Goal: Task Accomplishment & Management: Manage account settings

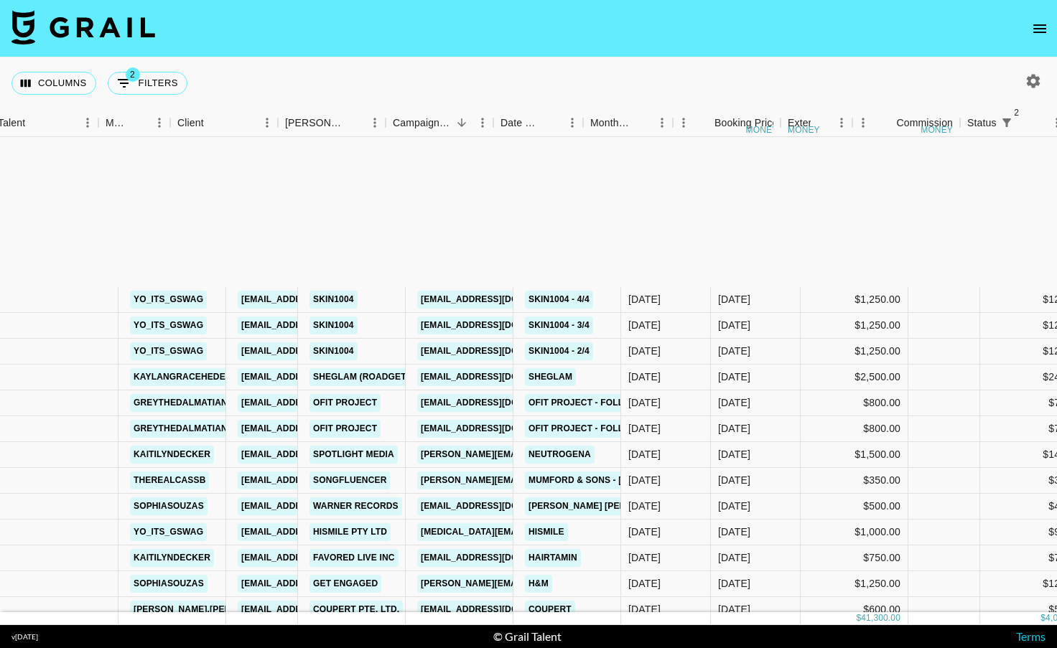
scroll to position [259, 128]
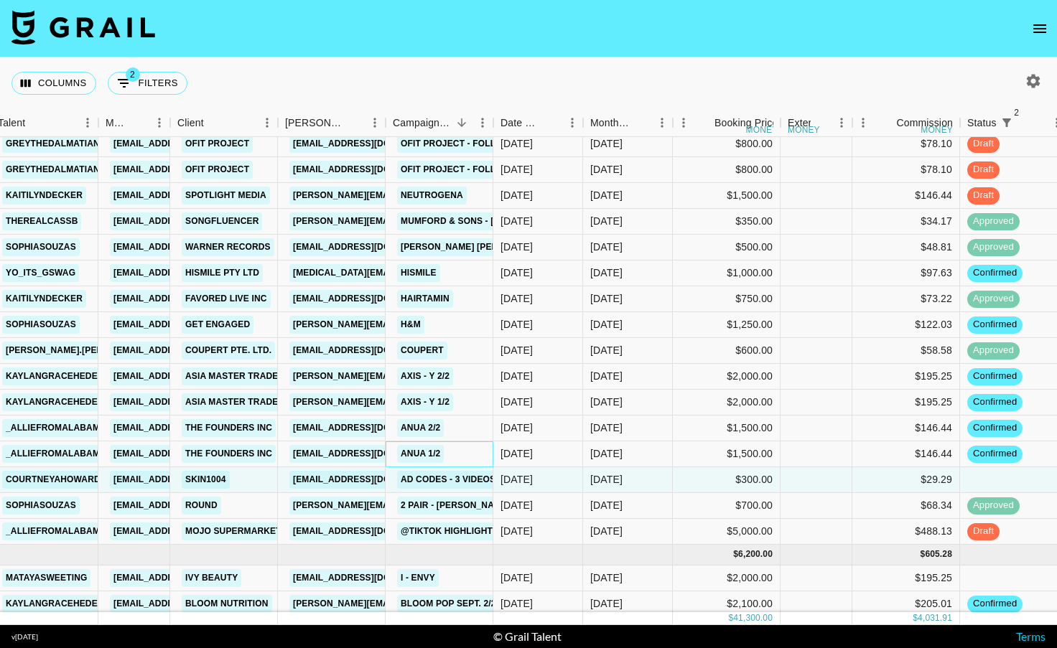
click at [465, 450] on div "ANUA 1/2" at bounding box center [440, 455] width 108 height 26
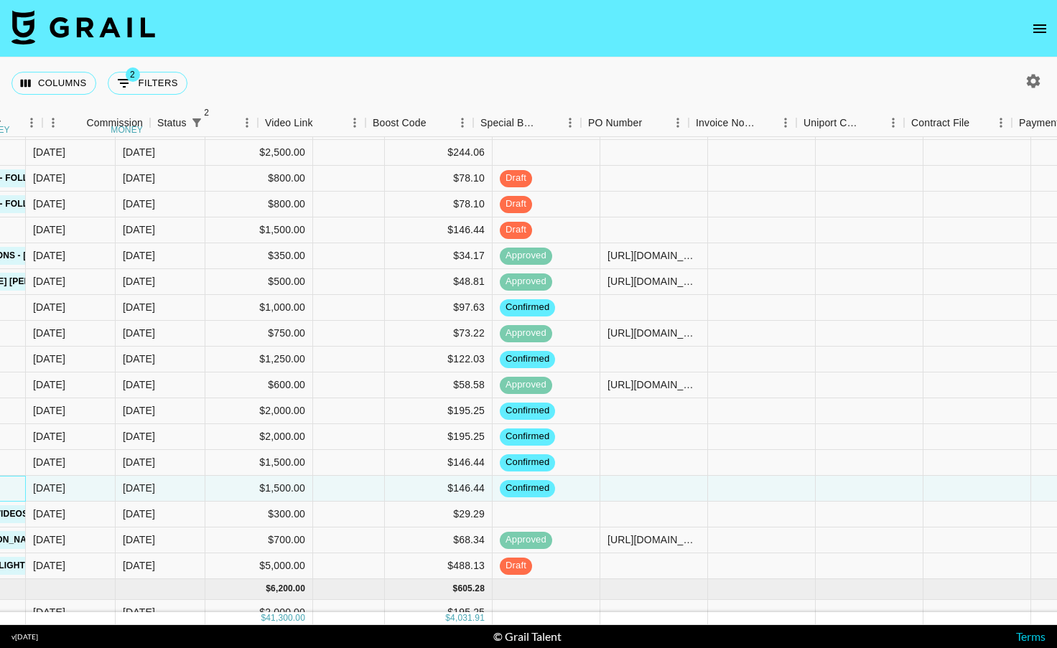
scroll to position [225, 1273]
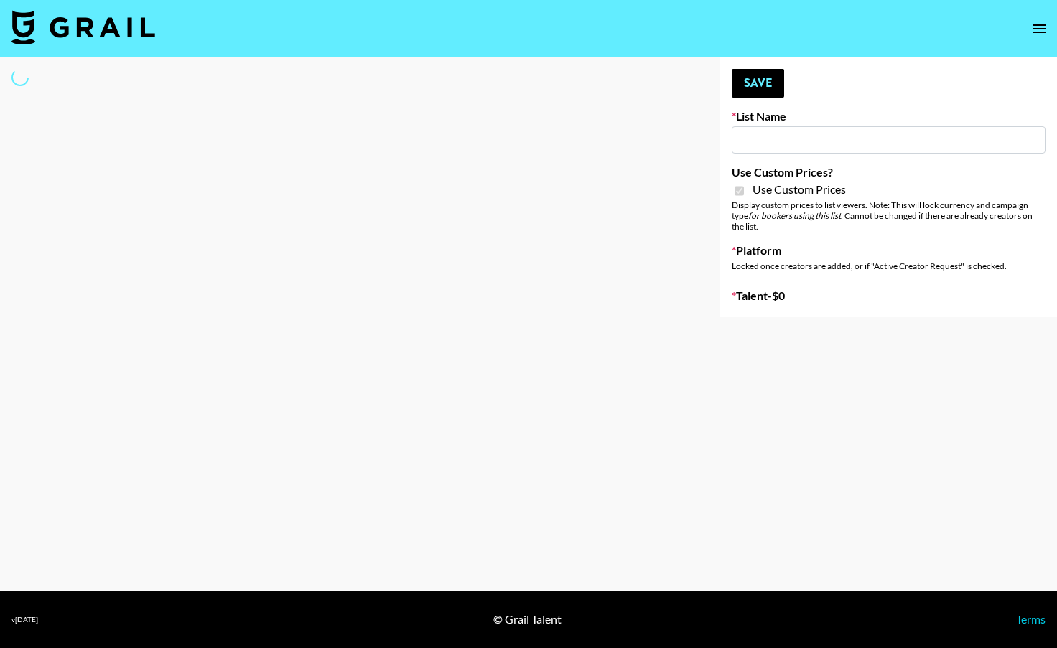
type input "[PERSON_NAME] ([DATE])"
checkbox input "true"
select select "Brand"
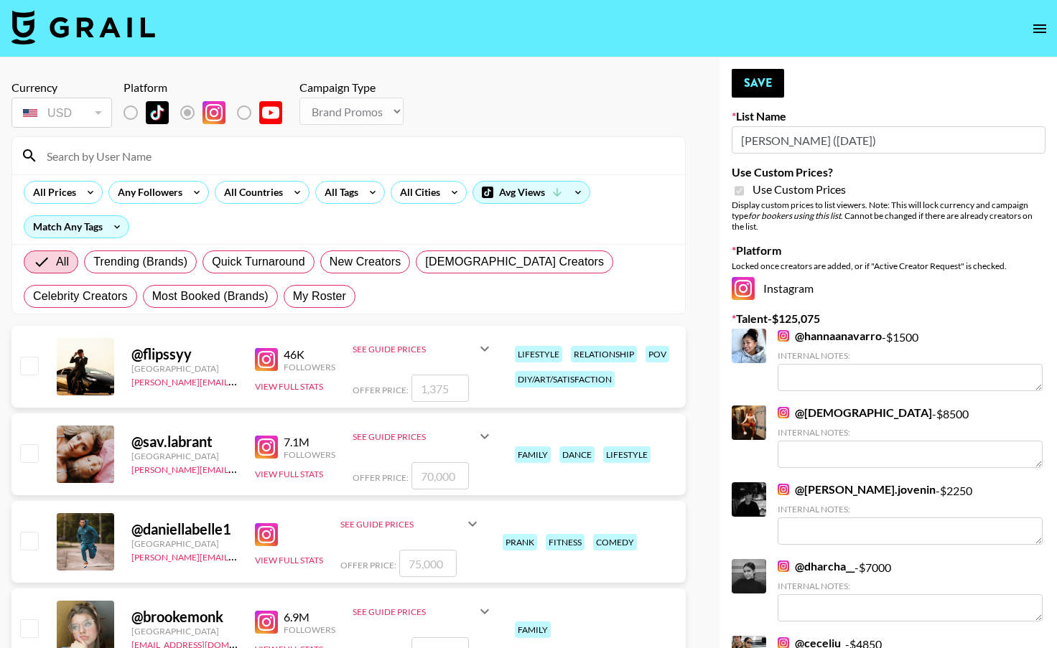
scroll to position [2, 0]
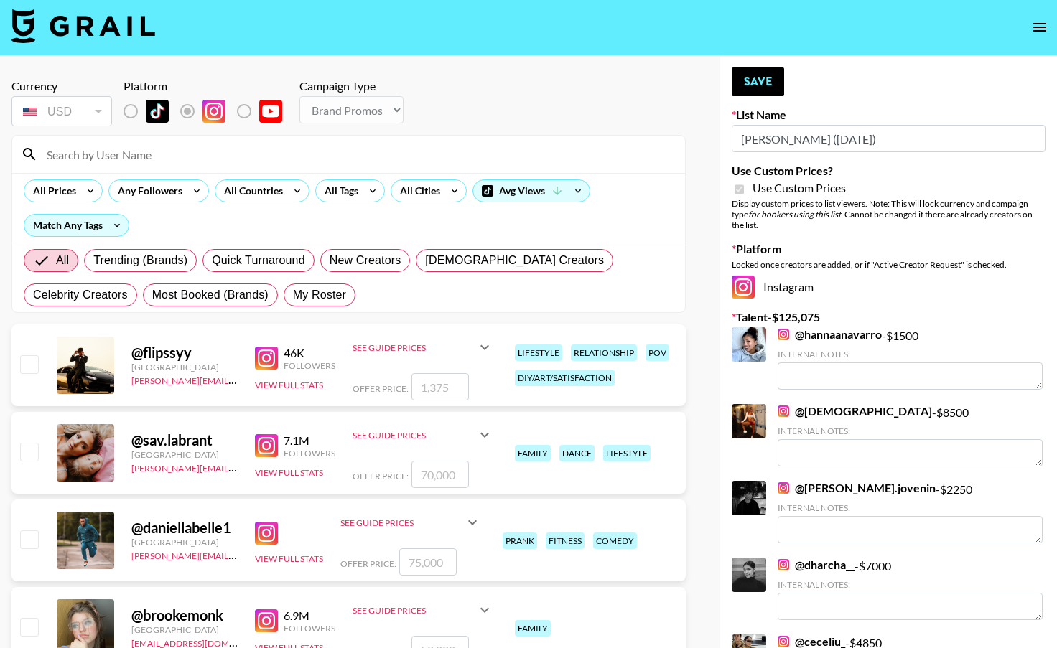
click at [331, 161] on input at bounding box center [357, 154] width 638 height 23
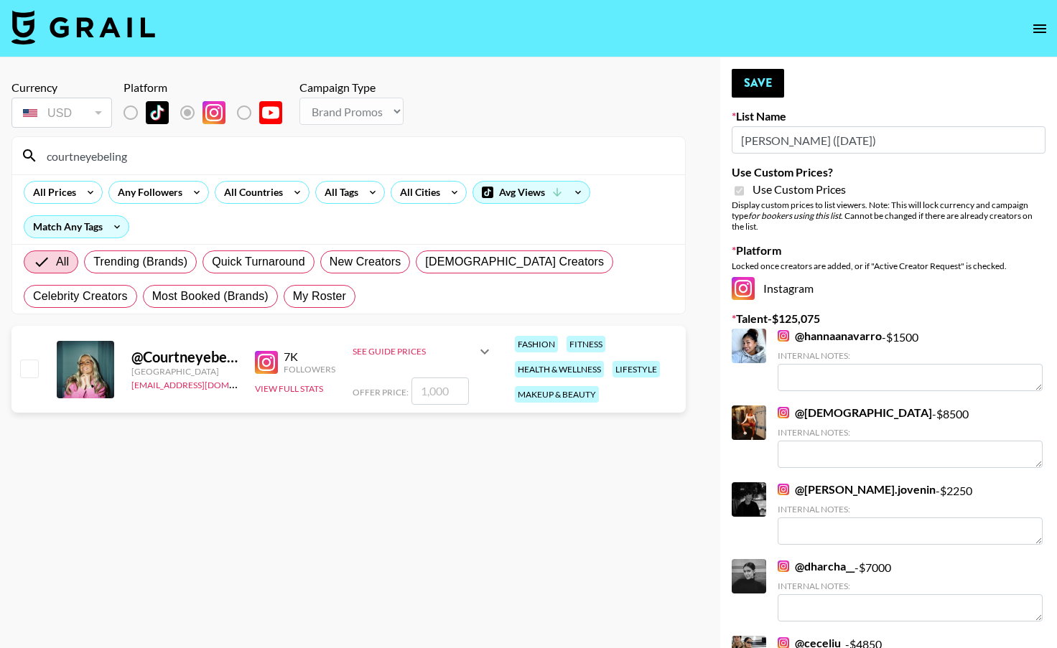
type input "courtneyebeling"
click at [29, 373] on input "checkbox" at bounding box center [28, 368] width 17 height 17
checkbox input "true"
type input "1000"
click at [770, 83] on button "Save" at bounding box center [758, 83] width 52 height 29
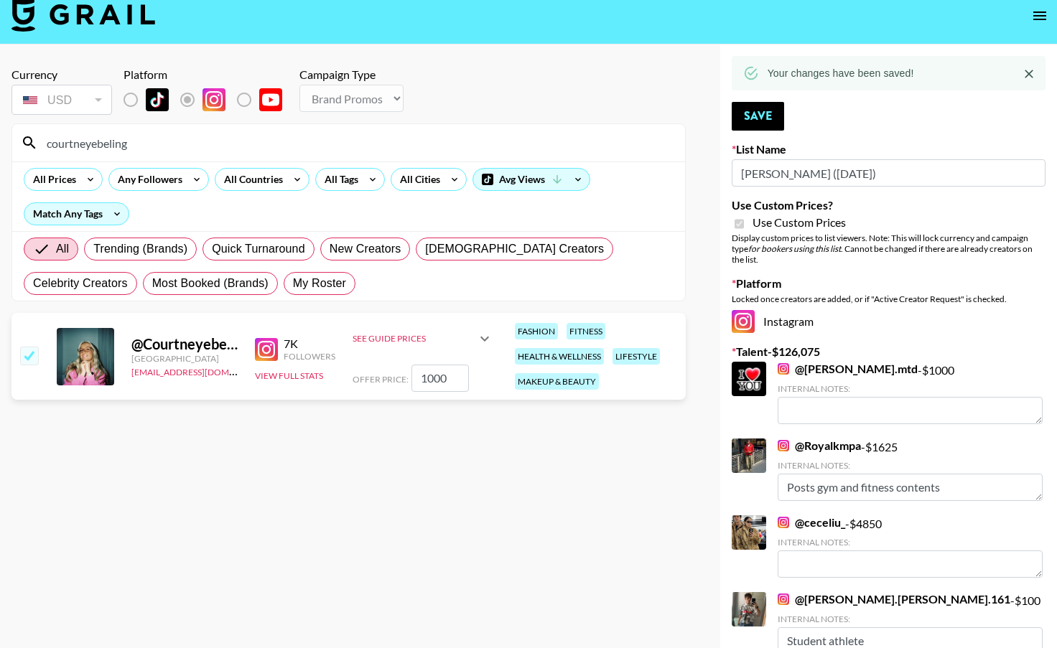
click at [213, 147] on input "courtneyebeling" at bounding box center [357, 142] width 638 height 23
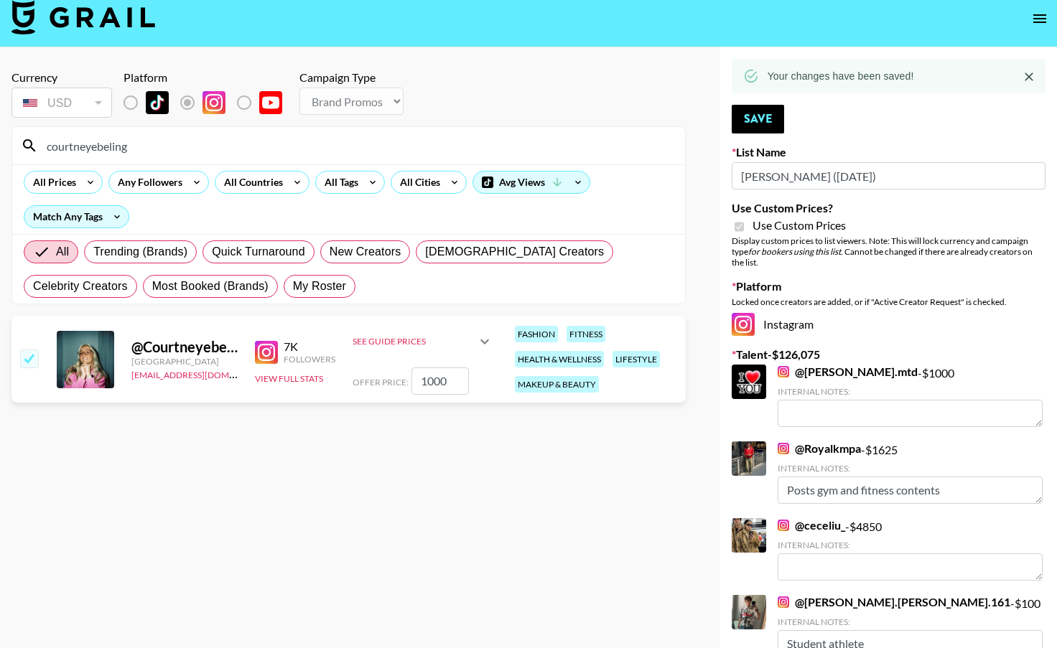
drag, startPoint x: 231, startPoint y: 144, endPoint x: 38, endPoint y: 141, distance: 192.5
click at [39, 141] on input "courtneyebeling" at bounding box center [357, 145] width 638 height 23
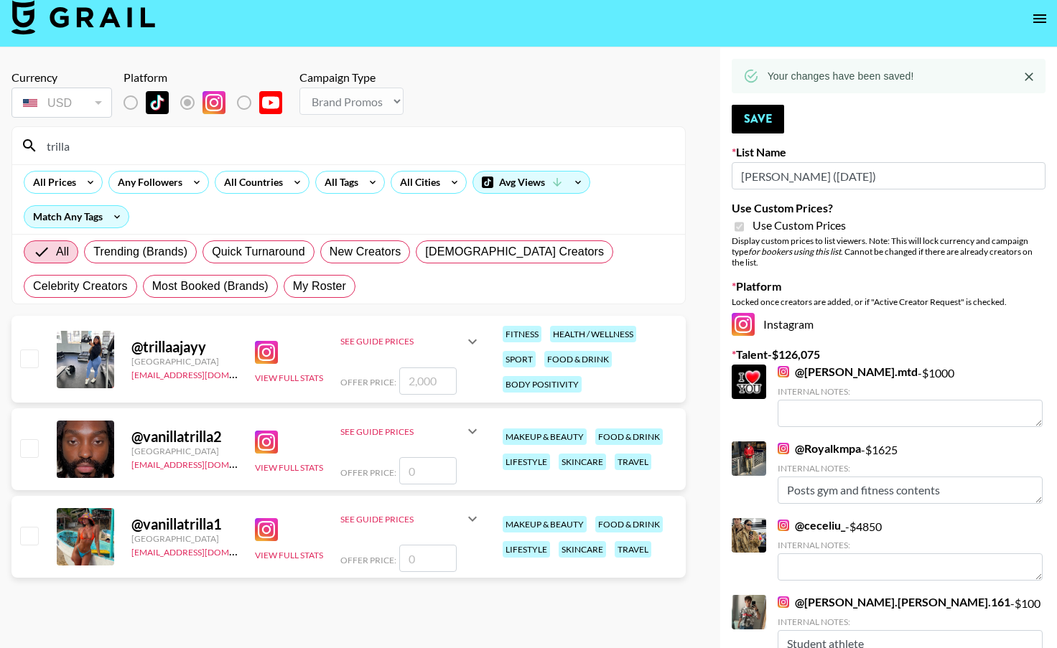
type input "trilla"
click at [34, 358] on input "checkbox" at bounding box center [28, 358] width 17 height 17
checkbox input "true"
type input "2000"
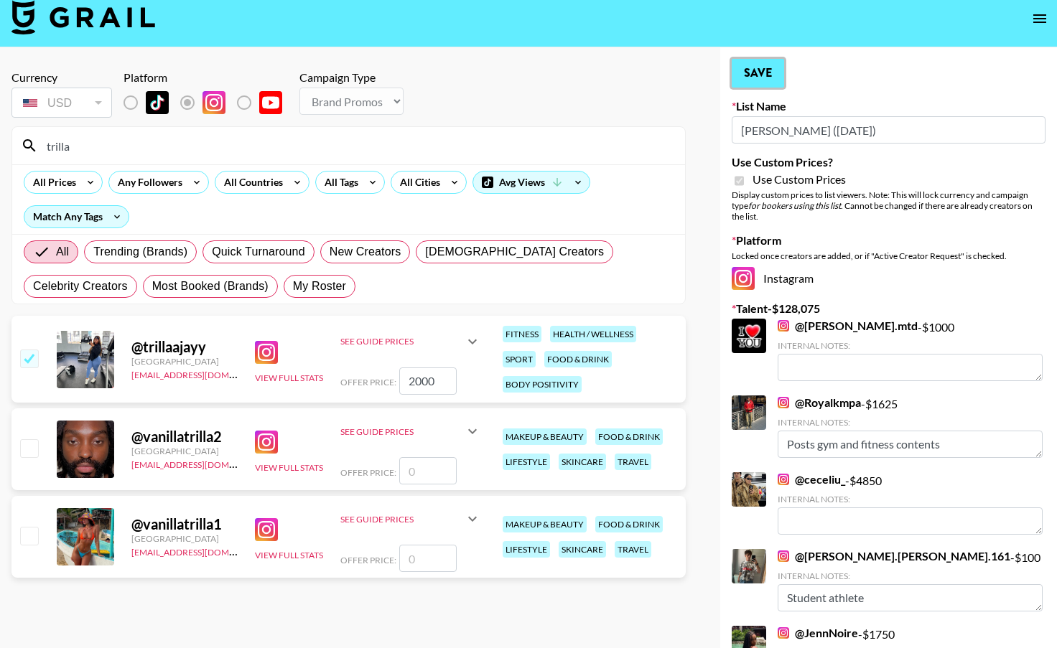
click at [758, 68] on button "Save" at bounding box center [758, 73] width 52 height 29
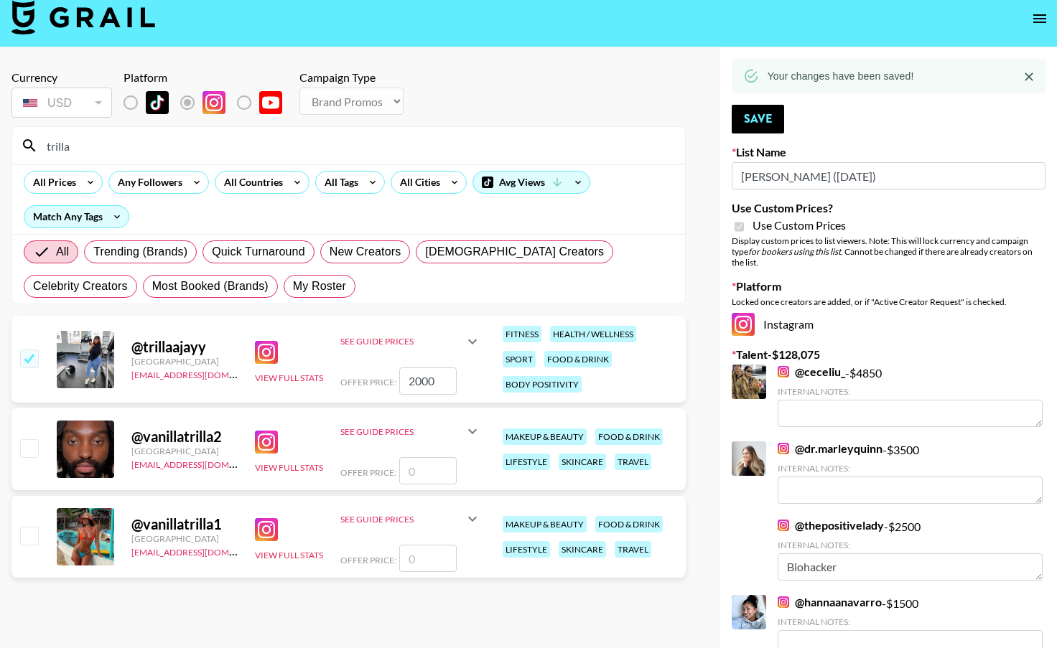
drag, startPoint x: 92, startPoint y: 143, endPoint x: 14, endPoint y: 143, distance: 77.6
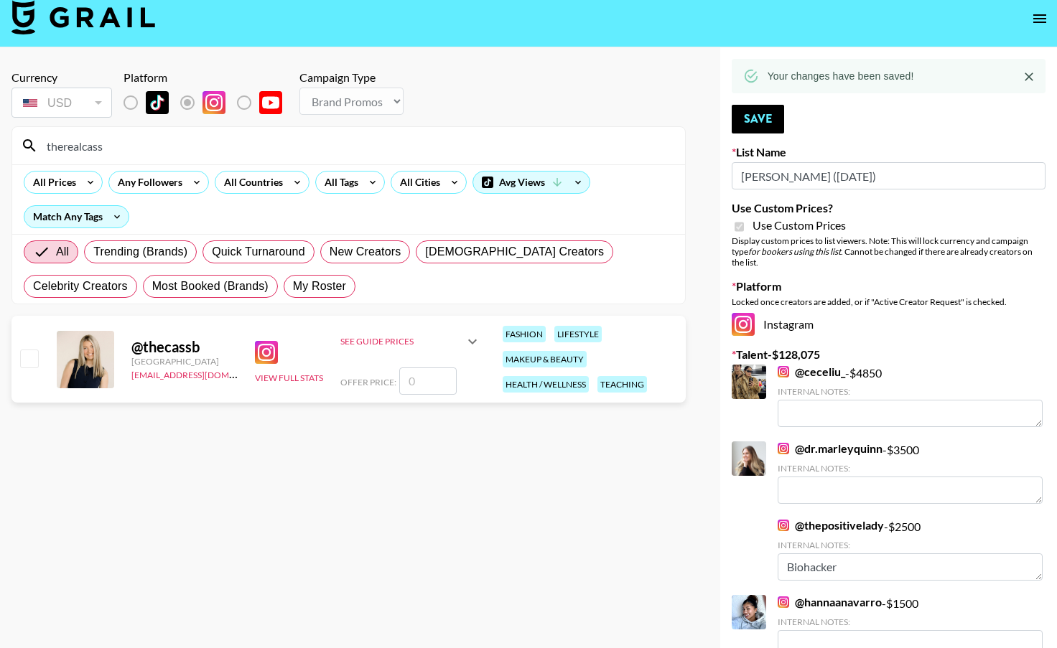
type input "therealcass"
click at [21, 362] on input "checkbox" at bounding box center [28, 358] width 17 height 17
checkbox input "false"
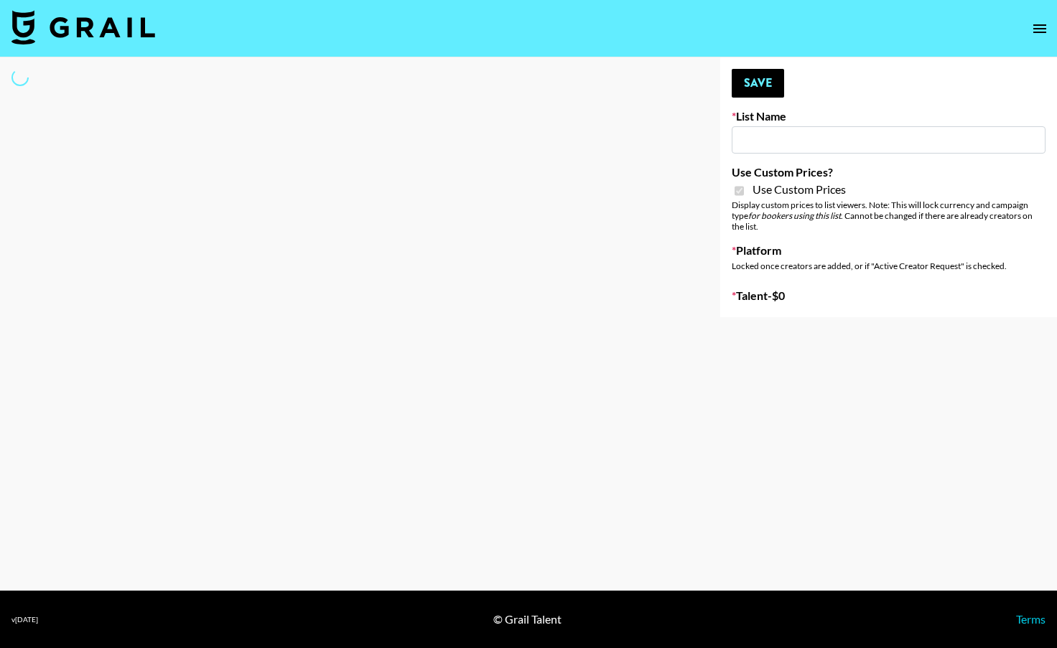
type input "Liquid Brands (19th Aug)"
checkbox input "true"
select select "Brand"
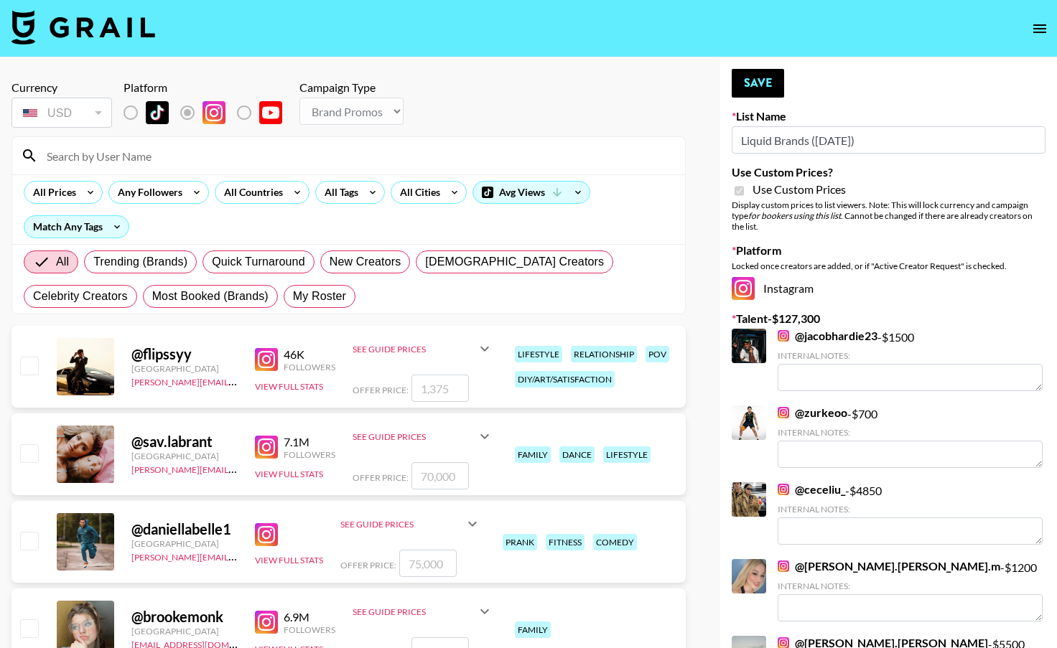
click at [383, 158] on input at bounding box center [357, 155] width 638 height 23
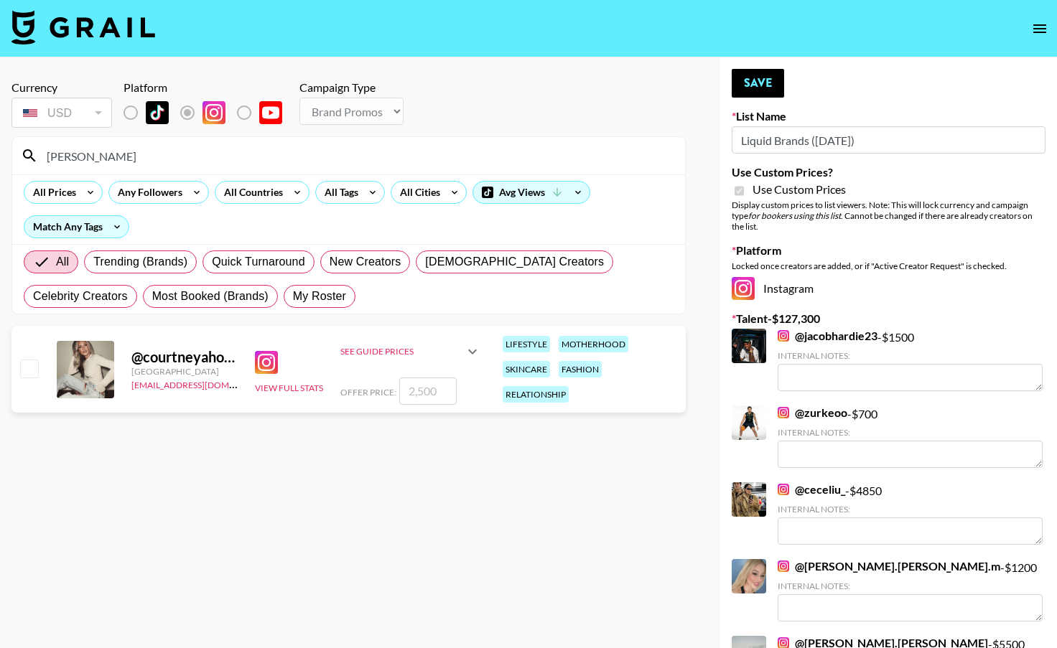
type input "courtneyaho"
click at [26, 371] on input "checkbox" at bounding box center [28, 368] width 17 height 17
checkbox input "true"
type input "2500"
click at [753, 82] on button "Save" at bounding box center [758, 83] width 52 height 29
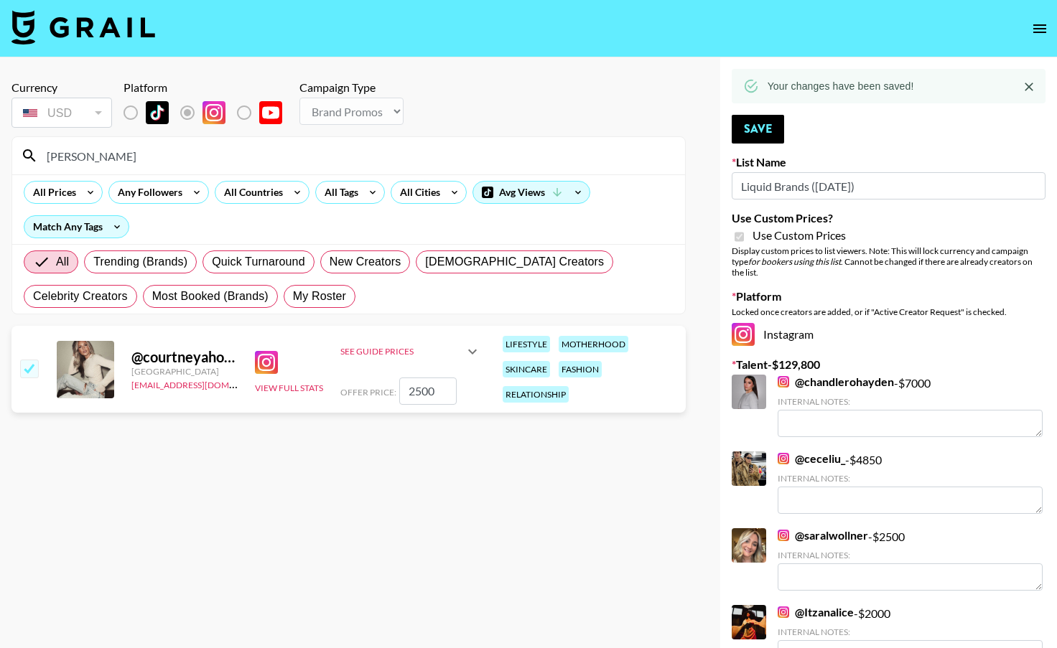
drag, startPoint x: 131, startPoint y: 161, endPoint x: 5, endPoint y: 160, distance: 126.4
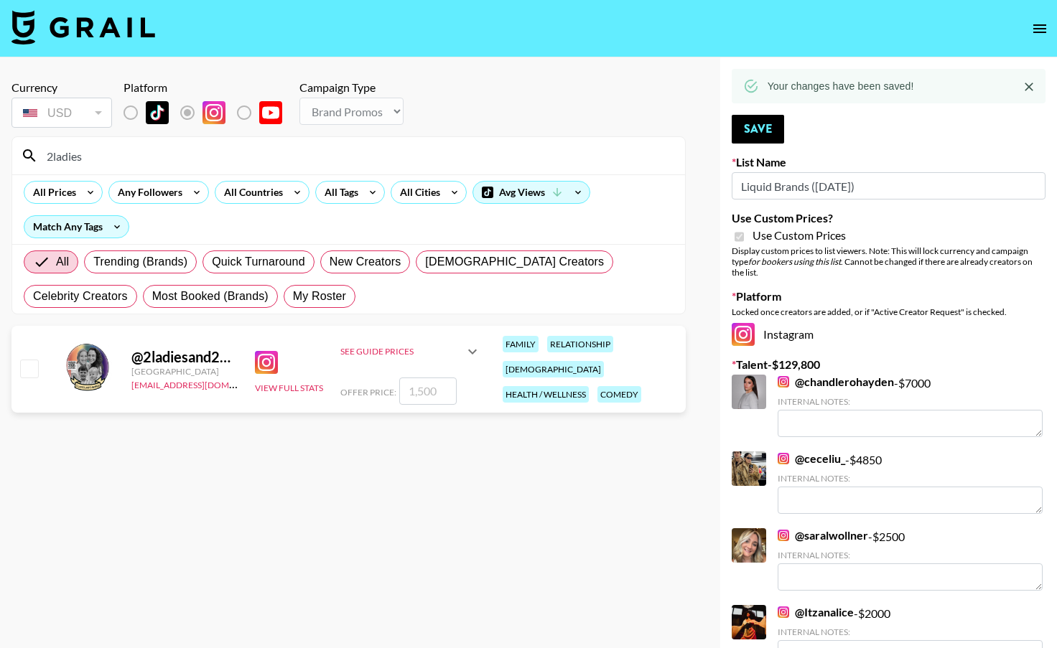
type input "2ladies"
click at [24, 367] on input "checkbox" at bounding box center [28, 368] width 17 height 17
checkbox input "true"
type input "1500"
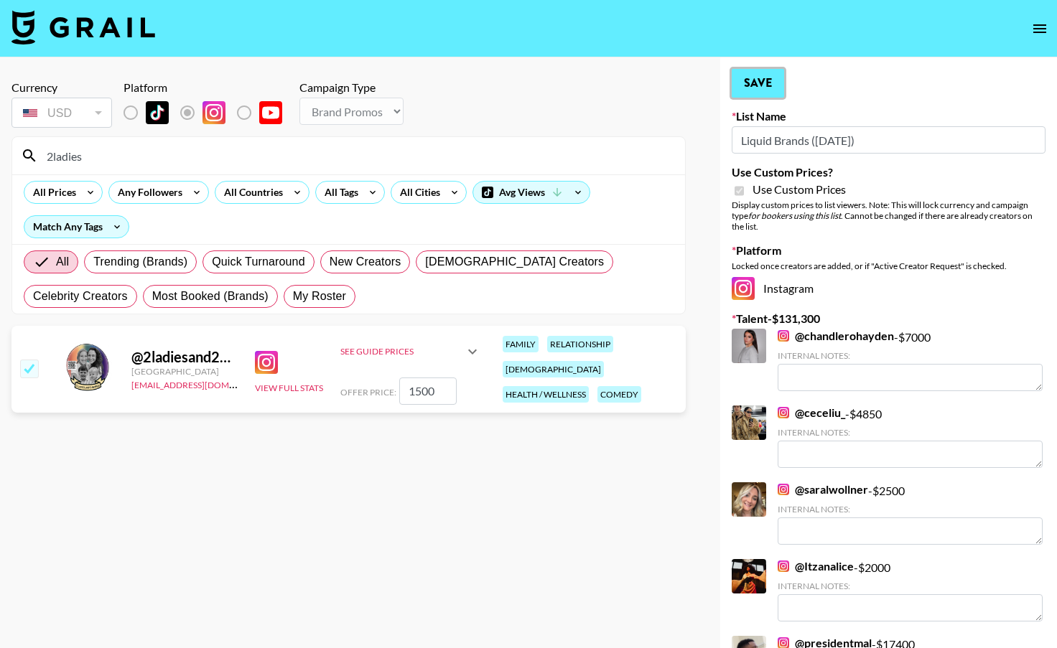
click at [777, 83] on button "Save" at bounding box center [758, 83] width 52 height 29
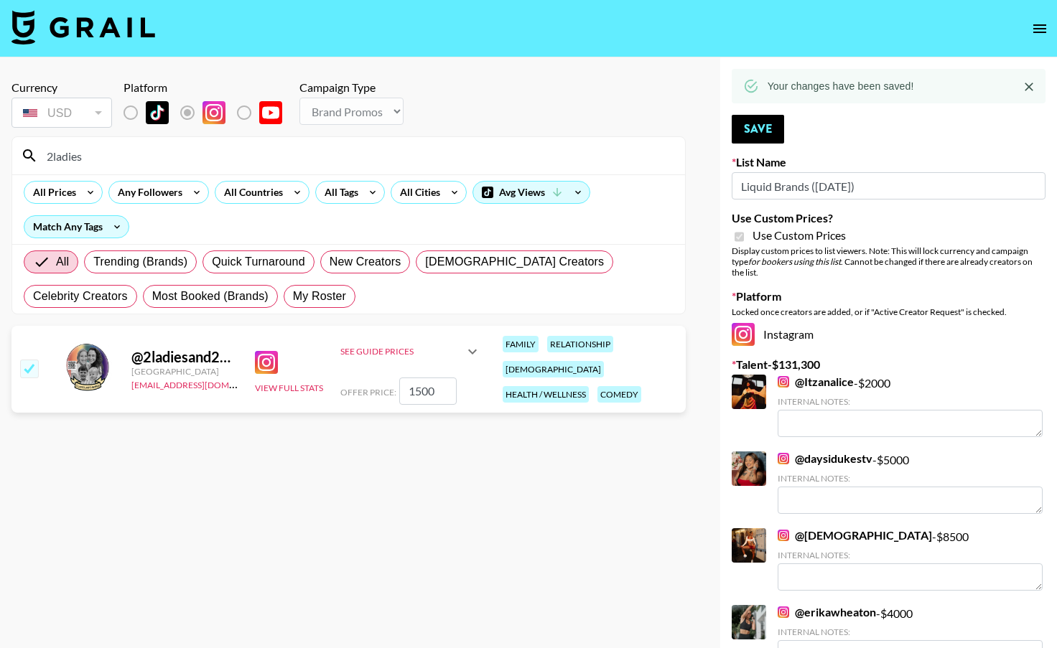
drag, startPoint x: 121, startPoint y: 159, endPoint x: 5, endPoint y: 162, distance: 115.6
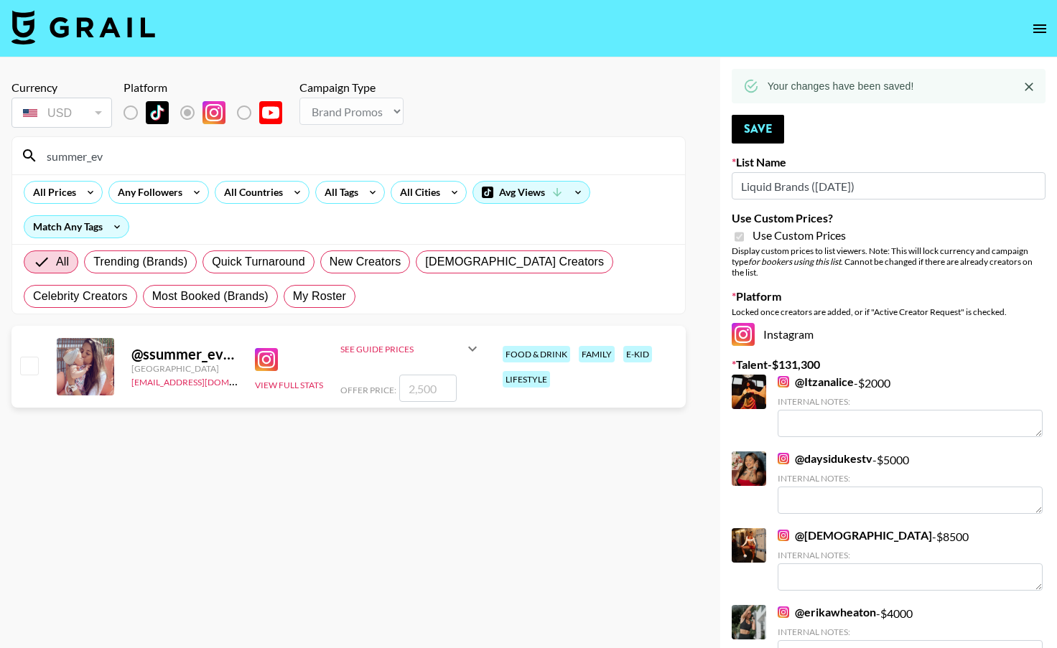
type input "summer_ev"
click at [30, 366] on input "checkbox" at bounding box center [28, 365] width 17 height 17
checkbox input "true"
type input "2500"
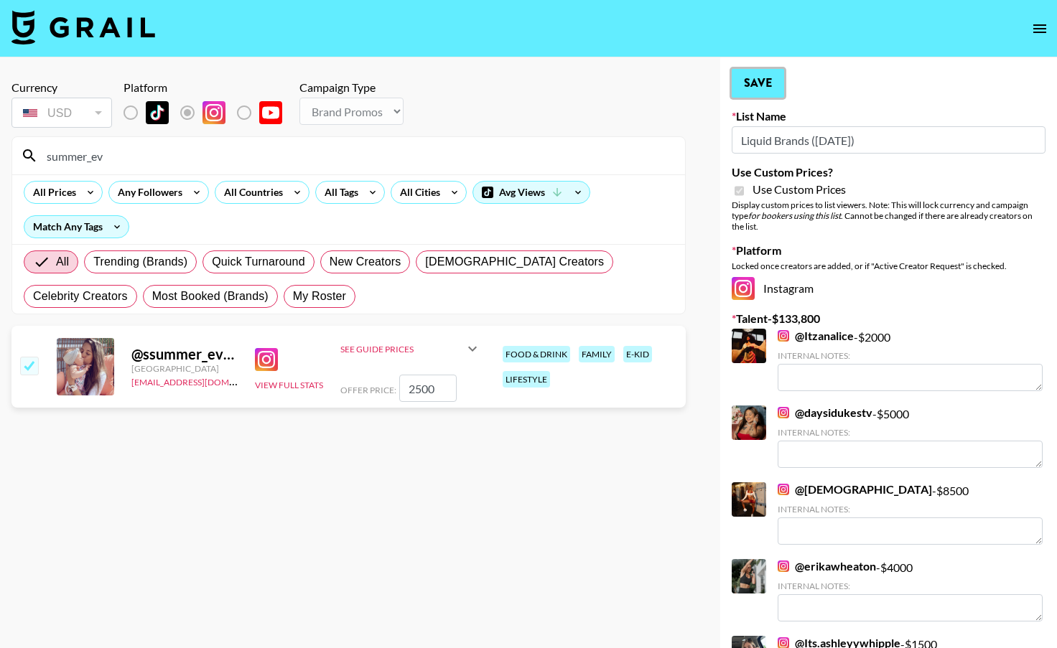
click at [758, 85] on button "Save" at bounding box center [758, 83] width 52 height 29
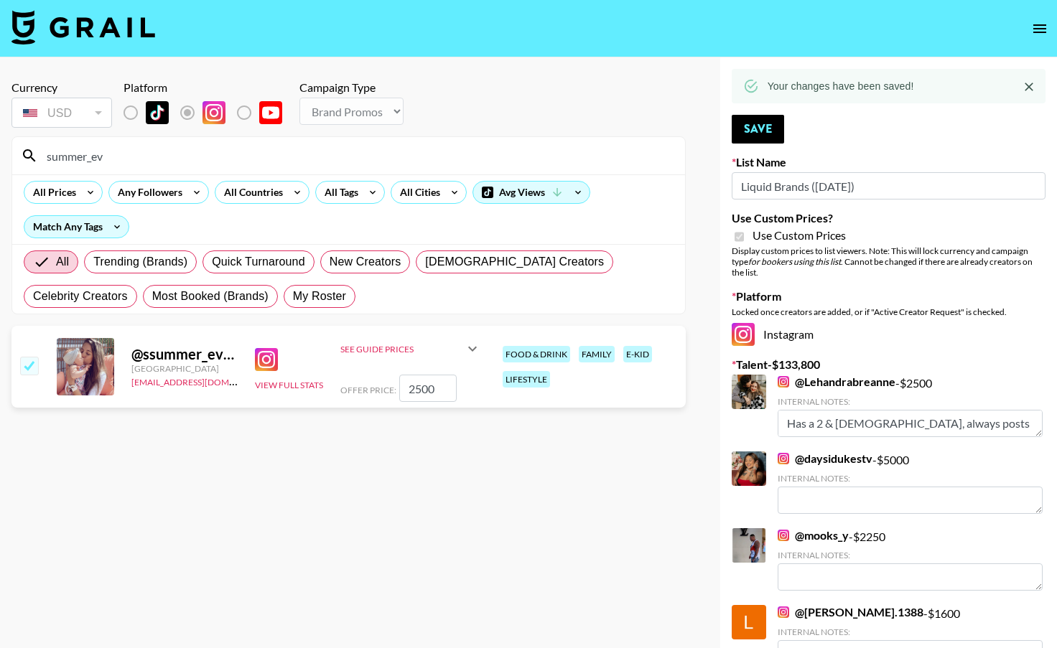
drag, startPoint x: 117, startPoint y: 157, endPoint x: 14, endPoint y: 153, distance: 103.5
click at [17, 153] on div "summer_ev" at bounding box center [348, 155] width 673 height 37
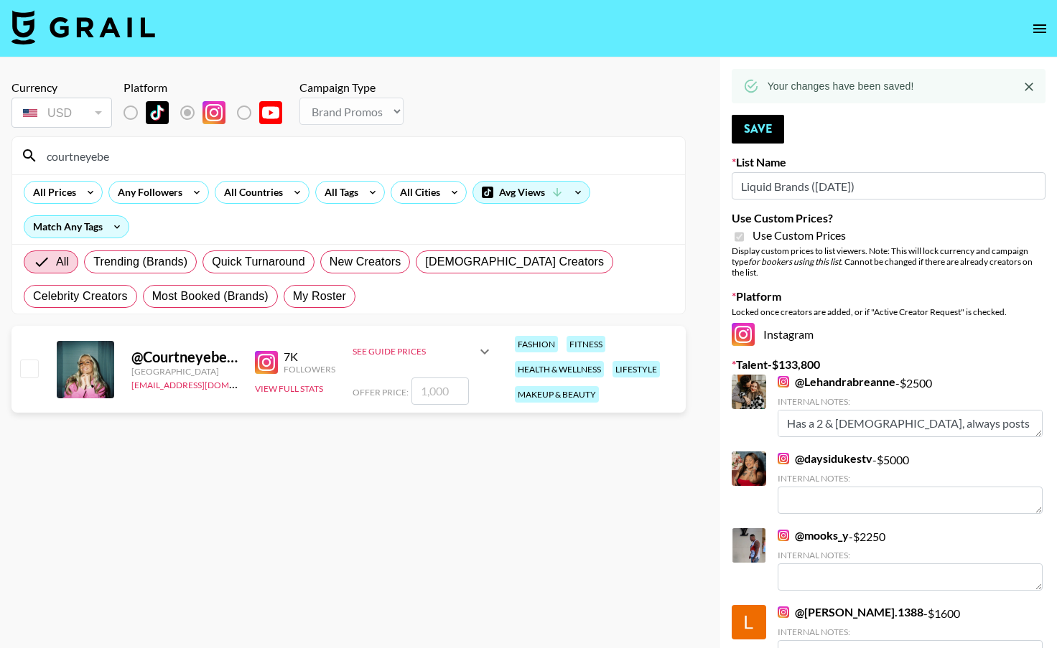
type input "courtneyebe"
click at [37, 369] on input "checkbox" at bounding box center [28, 368] width 17 height 17
checkbox input "true"
type input "1000"
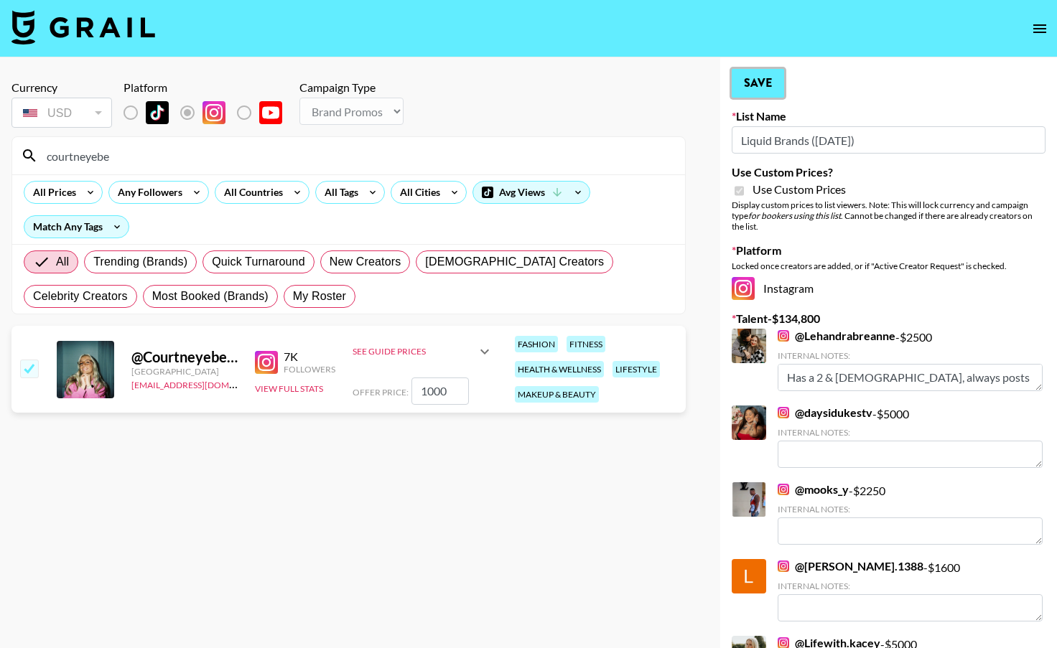
click at [753, 87] on button "Save" at bounding box center [758, 83] width 52 height 29
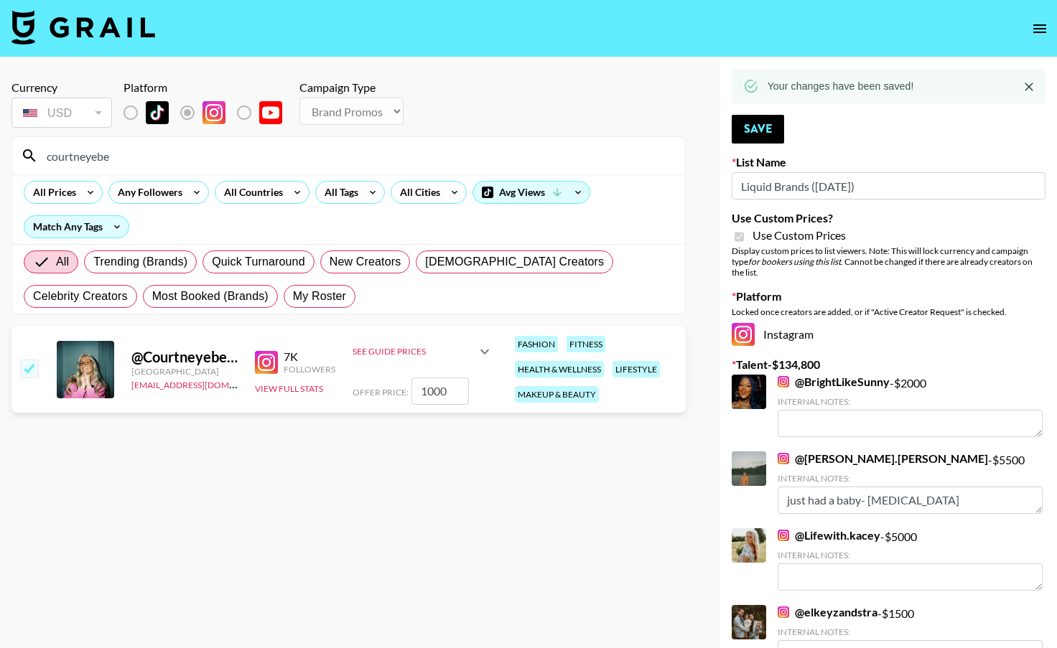
drag, startPoint x: 159, startPoint y: 157, endPoint x: 19, endPoint y: 151, distance: 140.9
click at [18, 151] on div "courtneyebe" at bounding box center [348, 155] width 673 height 37
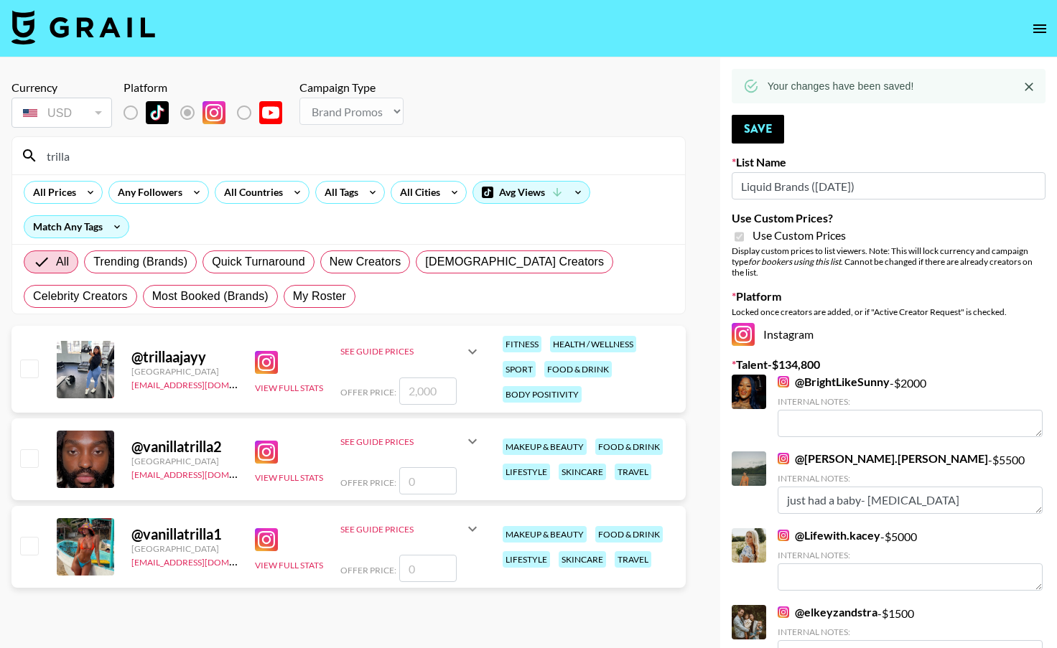
type input "trilla"
click at [34, 371] on input "checkbox" at bounding box center [28, 368] width 17 height 17
checkbox input "true"
type input "2000"
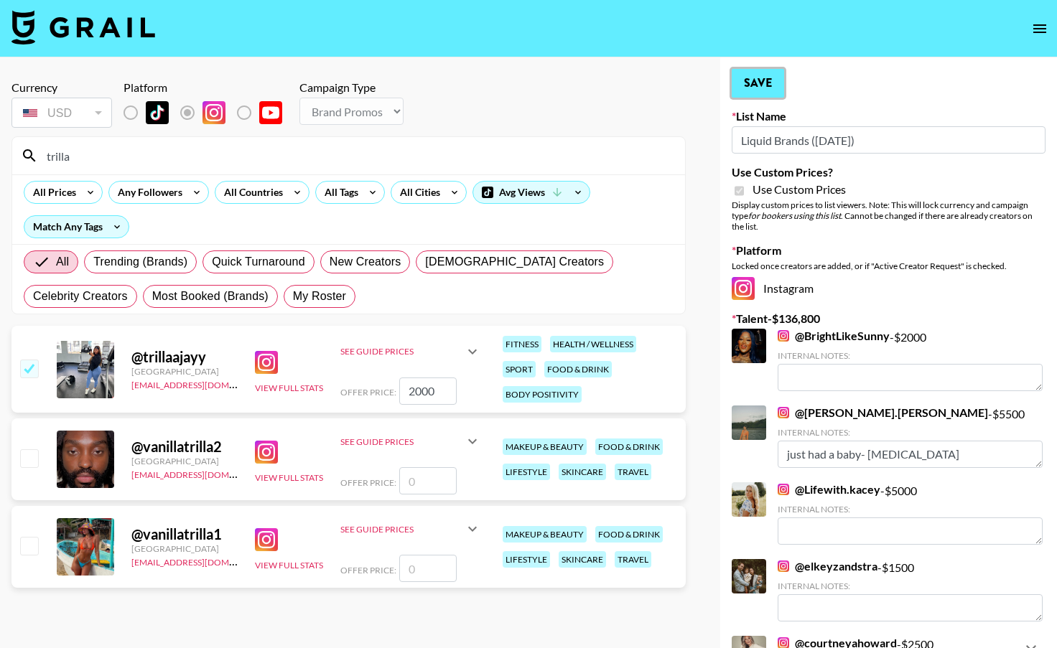
click at [766, 78] on button "Save" at bounding box center [758, 83] width 52 height 29
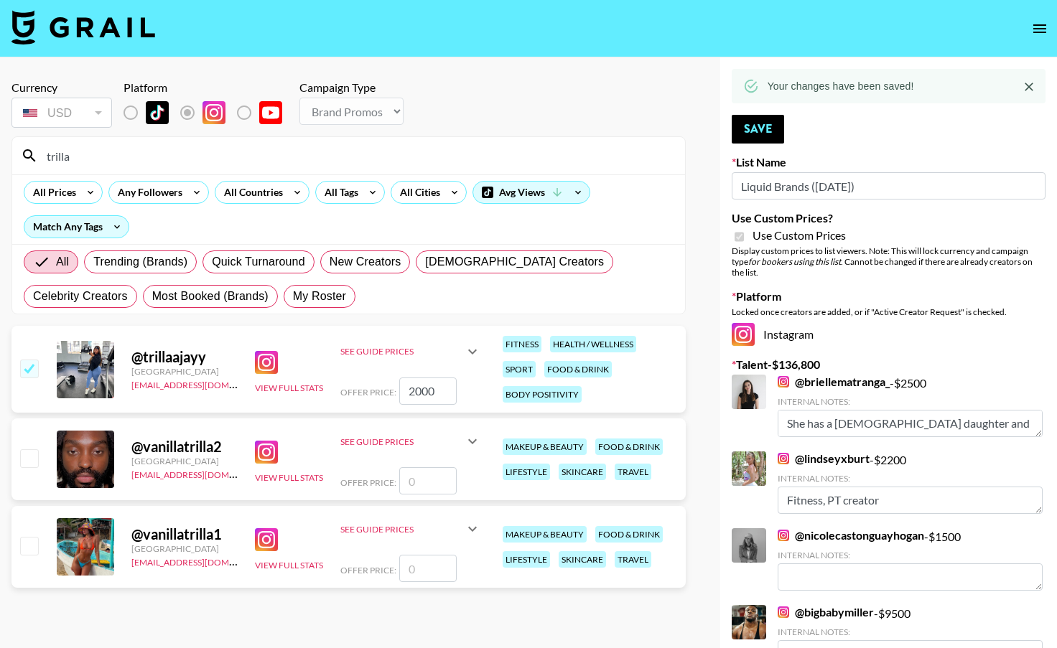
drag, startPoint x: 116, startPoint y: 154, endPoint x: 45, endPoint y: 155, distance: 71.1
click at [45, 155] on input "trilla" at bounding box center [357, 155] width 638 height 23
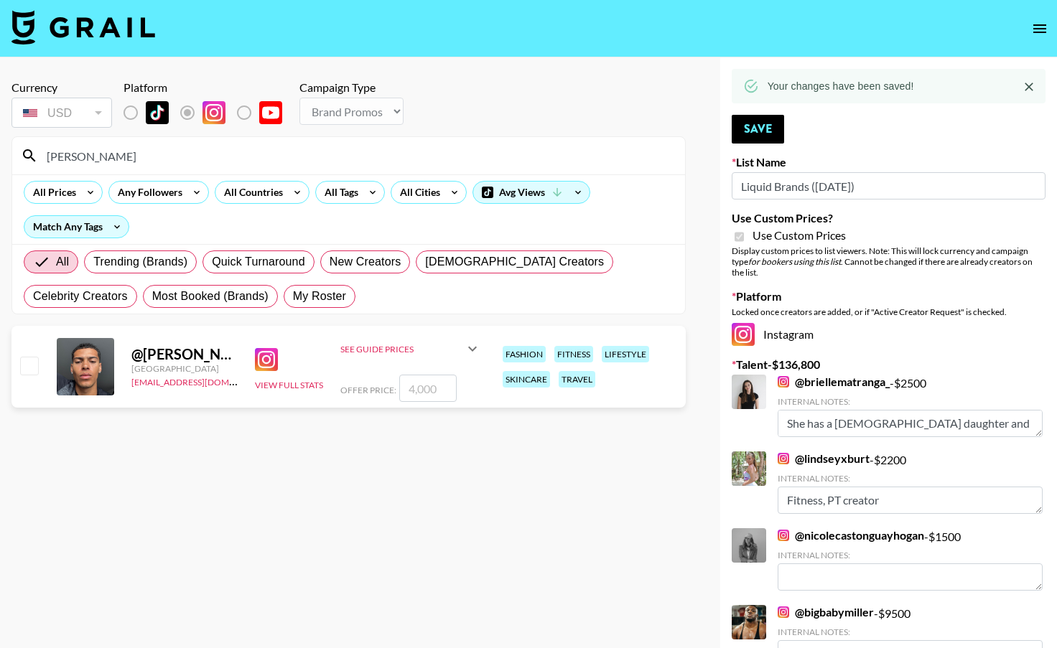
type input "josh_le"
click at [34, 366] on input "checkbox" at bounding box center [28, 365] width 17 height 17
checkbox input "true"
type input "4000"
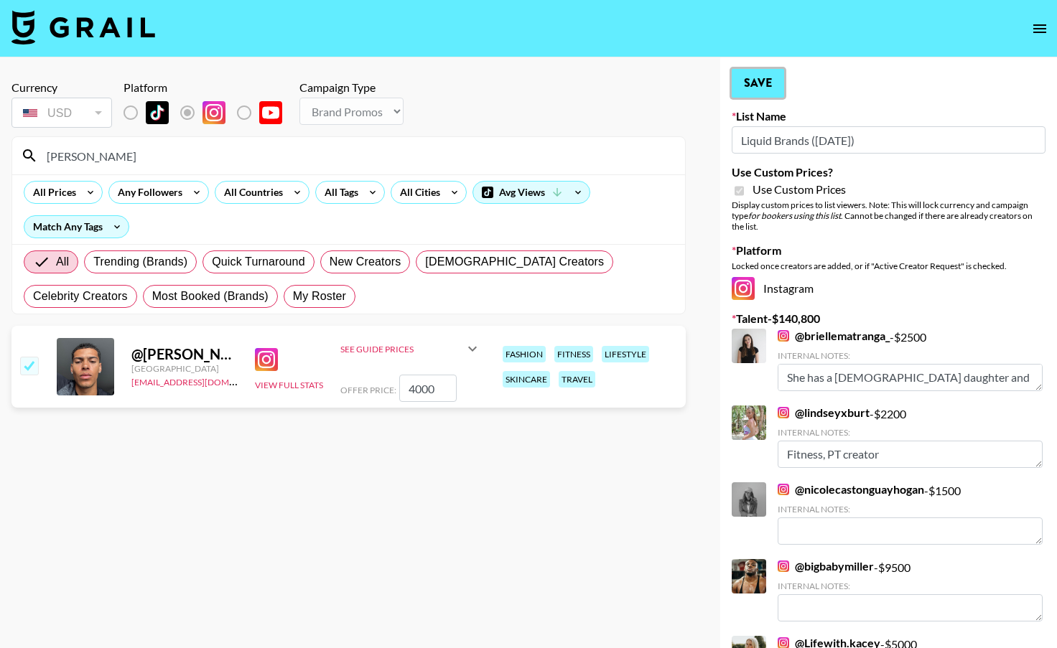
click at [758, 85] on button "Save" at bounding box center [758, 83] width 52 height 29
